Goal: Information Seeking & Learning: Learn about a topic

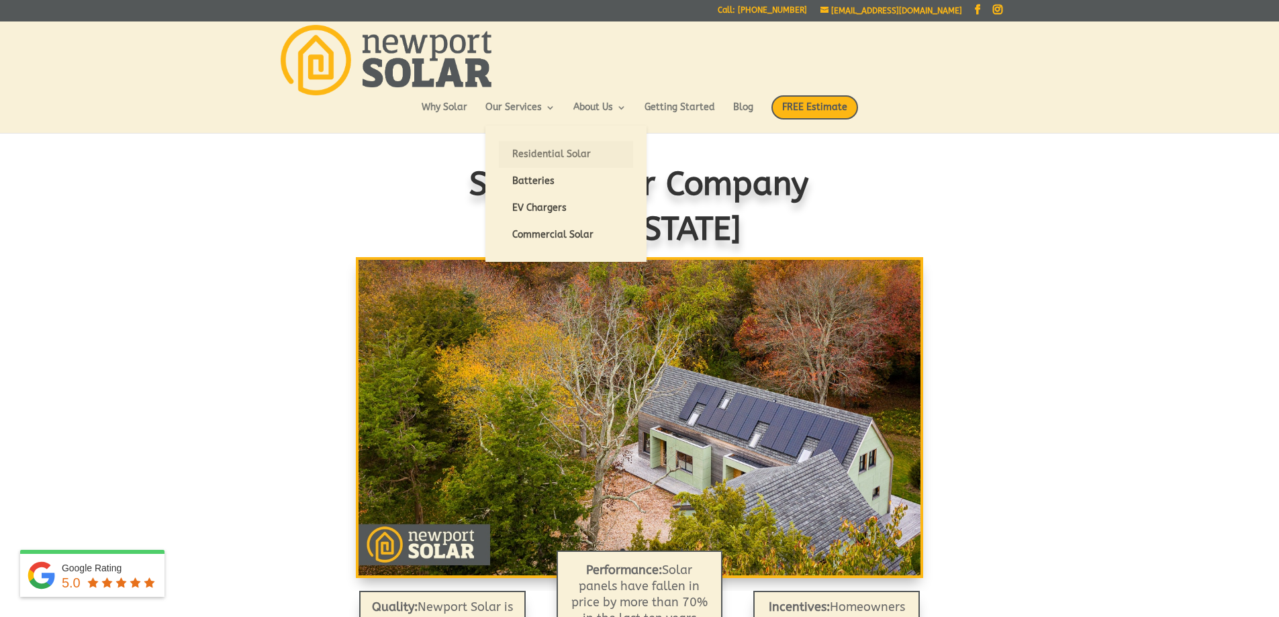
click at [545, 154] on link "Residential Solar" at bounding box center [566, 154] width 134 height 27
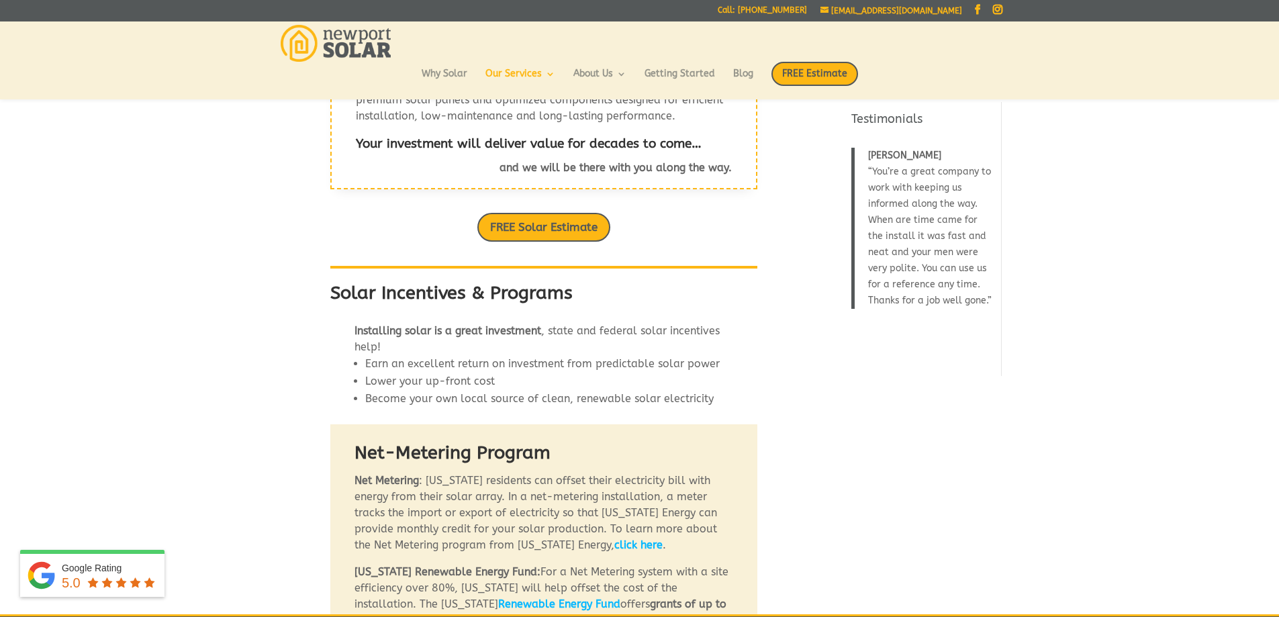
scroll to position [483, 0]
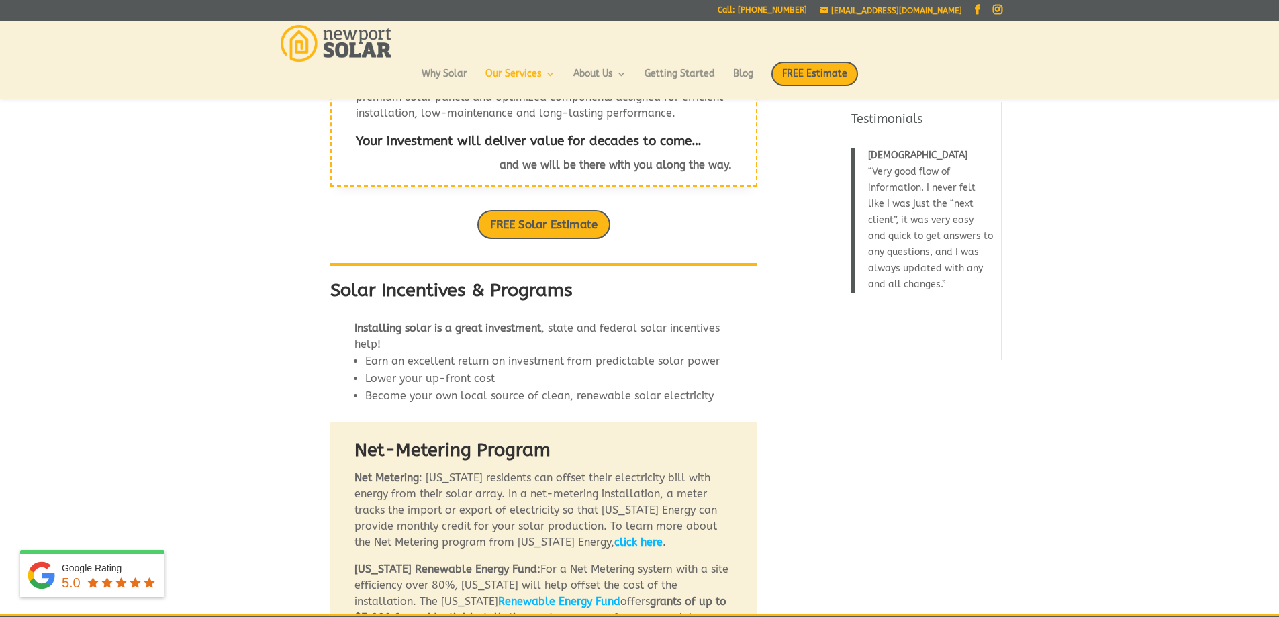
click at [632, 536] on link "click here" at bounding box center [638, 542] width 48 height 13
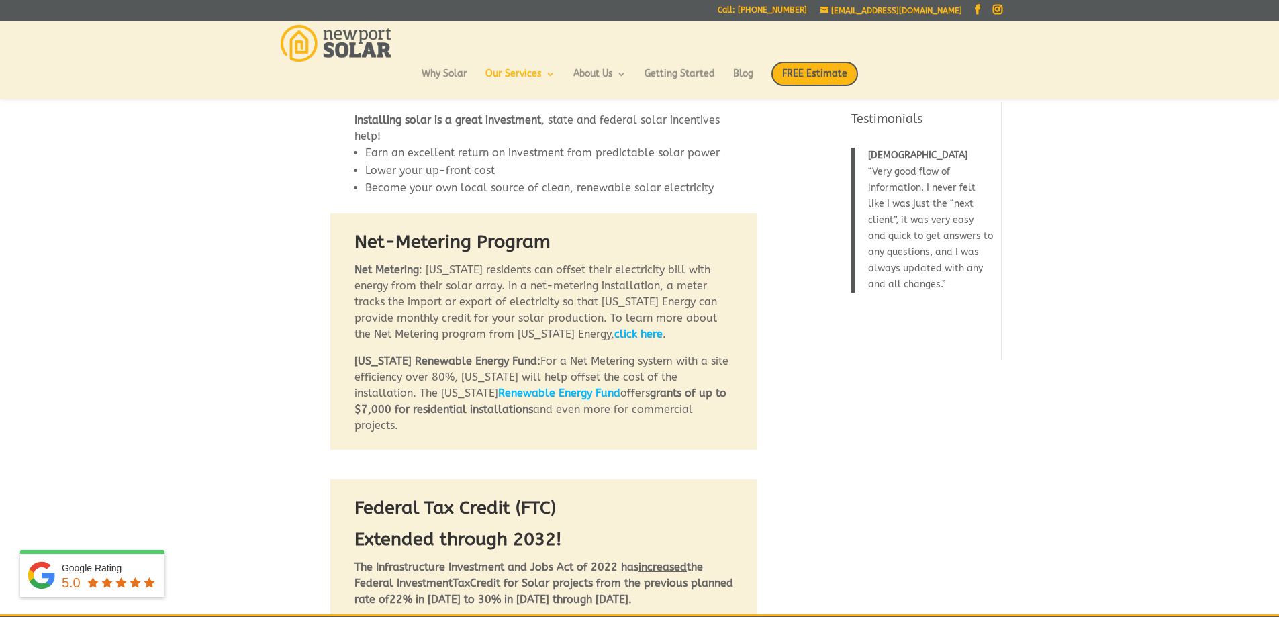
scroll to position [698, 0]
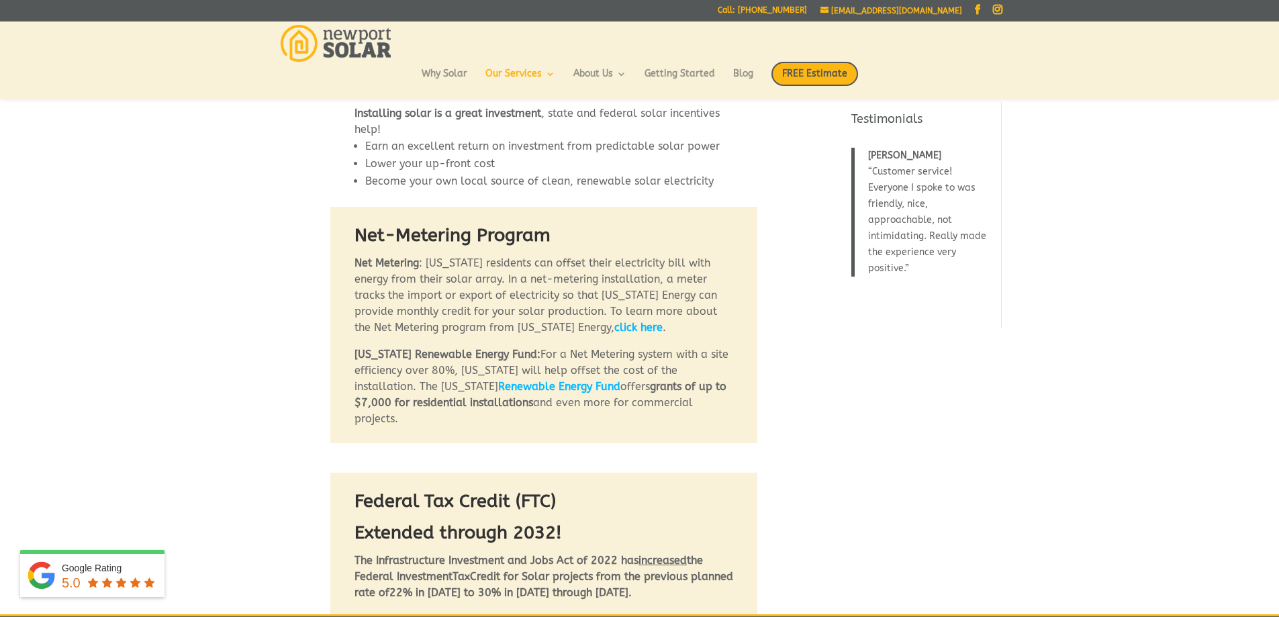
click at [550, 380] on b "Renewable Energy Fund" at bounding box center [559, 386] width 122 height 13
click at [233, 551] on div "Solar Panel Installations in [GEOGRAPHIC_DATA] You need a tailor-made solar ene…" at bounding box center [639, 379] width 1279 height 1967
click at [602, 380] on b "Renewable Energy Fund" at bounding box center [559, 386] width 122 height 13
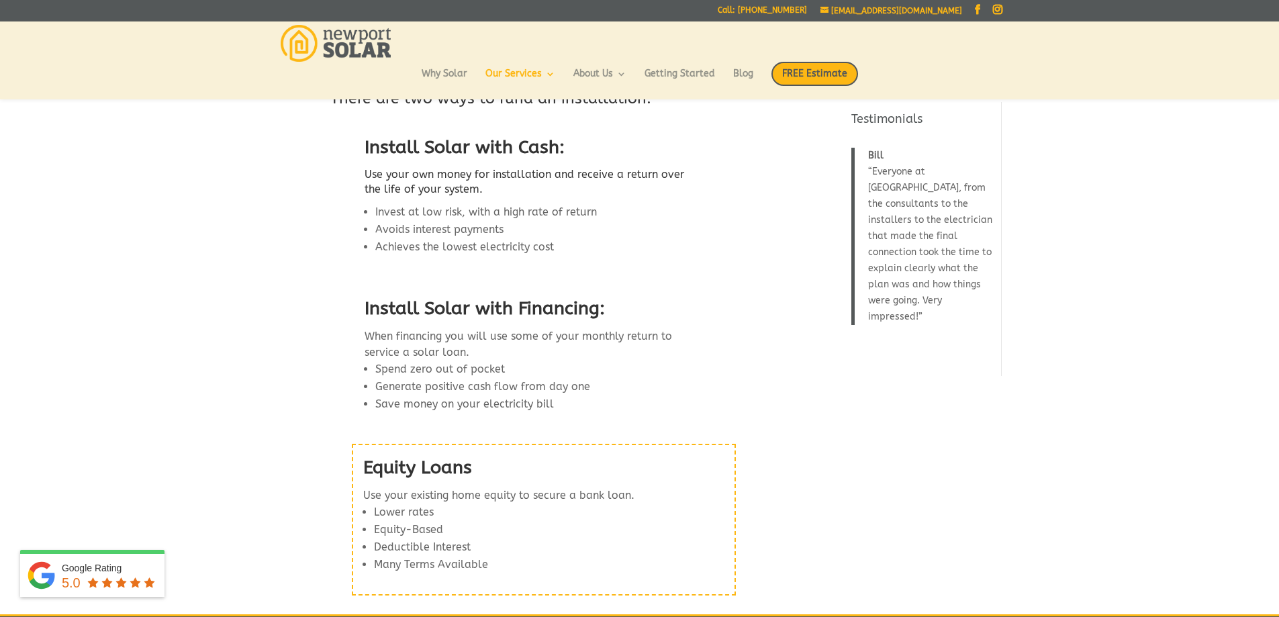
scroll to position [1289, 0]
